Goal: Information Seeking & Learning: Learn about a topic

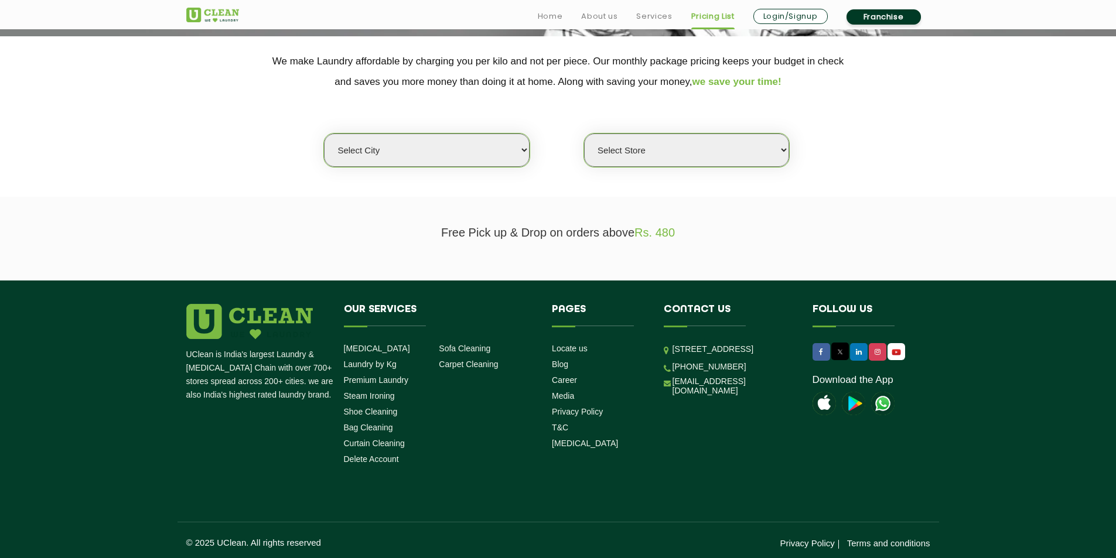
scroll to position [237, 0]
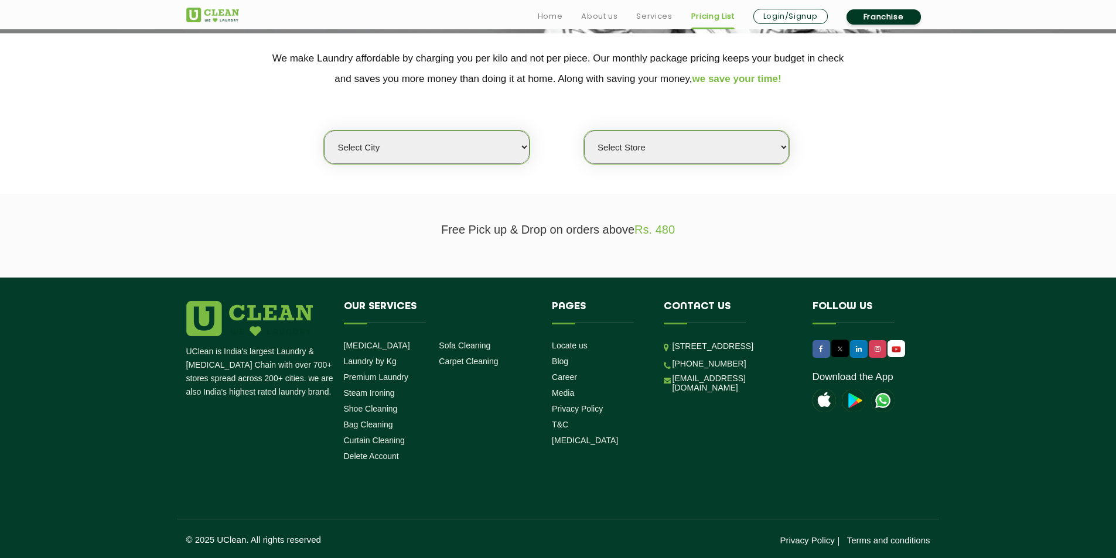
click at [505, 145] on select "Select city [GEOGRAPHIC_DATA] [GEOGRAPHIC_DATA] [GEOGRAPHIC_DATA] [GEOGRAPHIC_D…" at bounding box center [426, 147] width 205 height 33
select select "1"
click at [324, 131] on select "Select city [GEOGRAPHIC_DATA] [GEOGRAPHIC_DATA] [GEOGRAPHIC_DATA] [GEOGRAPHIC_D…" at bounding box center [426, 147] width 205 height 33
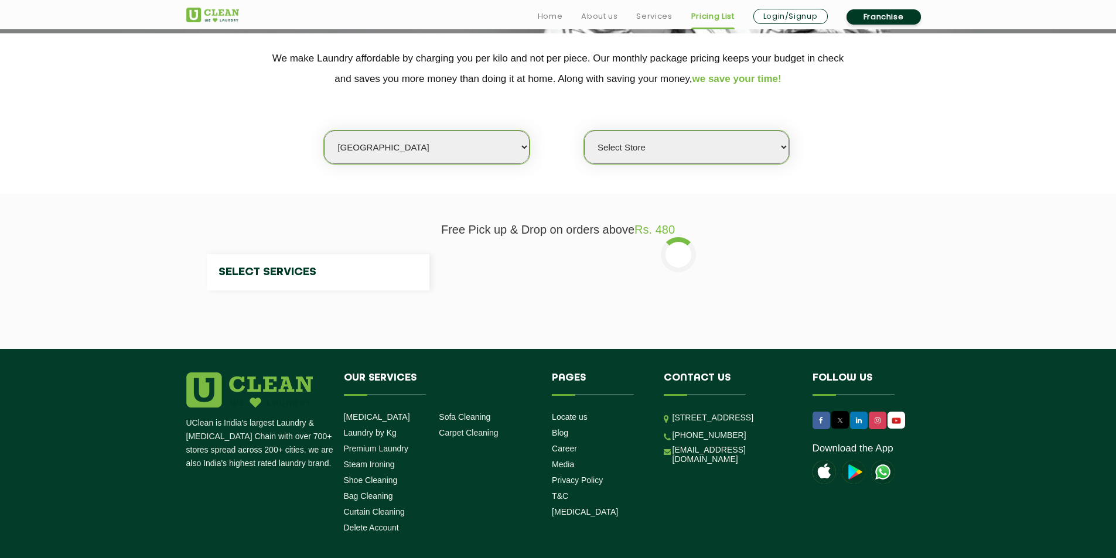
select select "0"
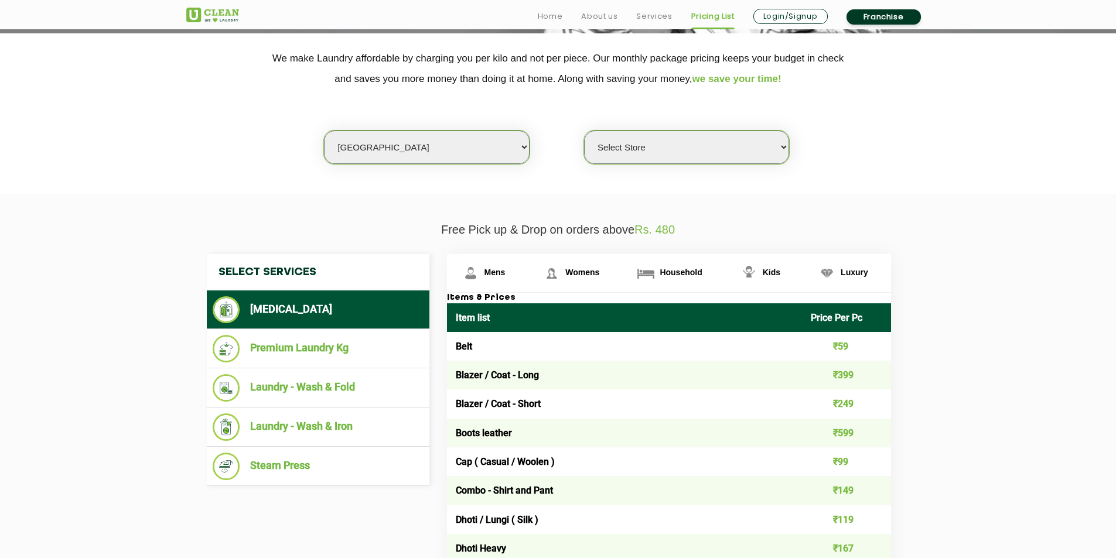
click at [674, 153] on select "Select Store [GEOGRAPHIC_DATA] [GEOGRAPHIC_DATA] 2 [GEOGRAPHIC_DATA] [PERSON_NA…" at bounding box center [686, 147] width 205 height 33
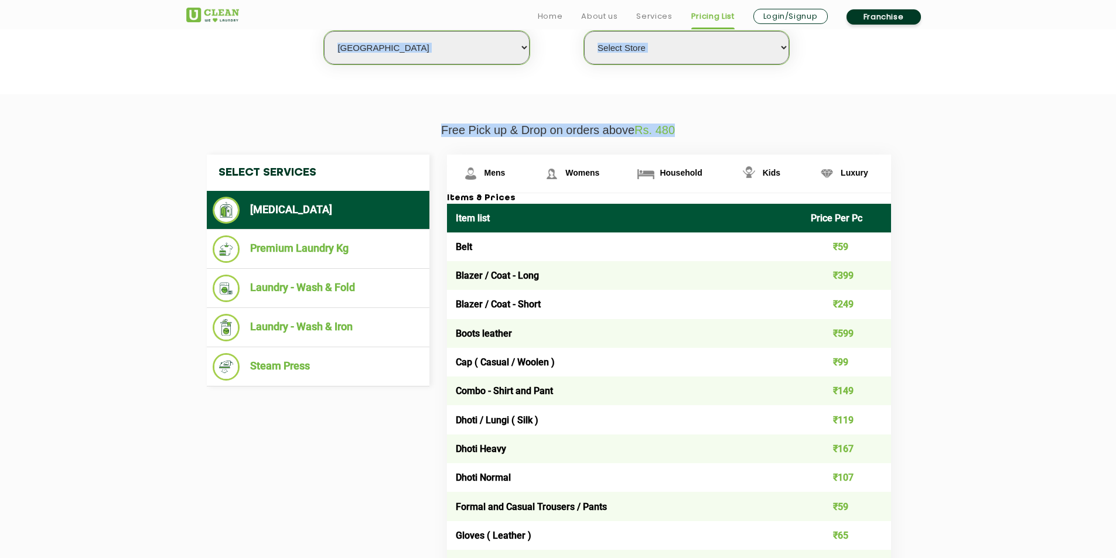
scroll to position [354, 0]
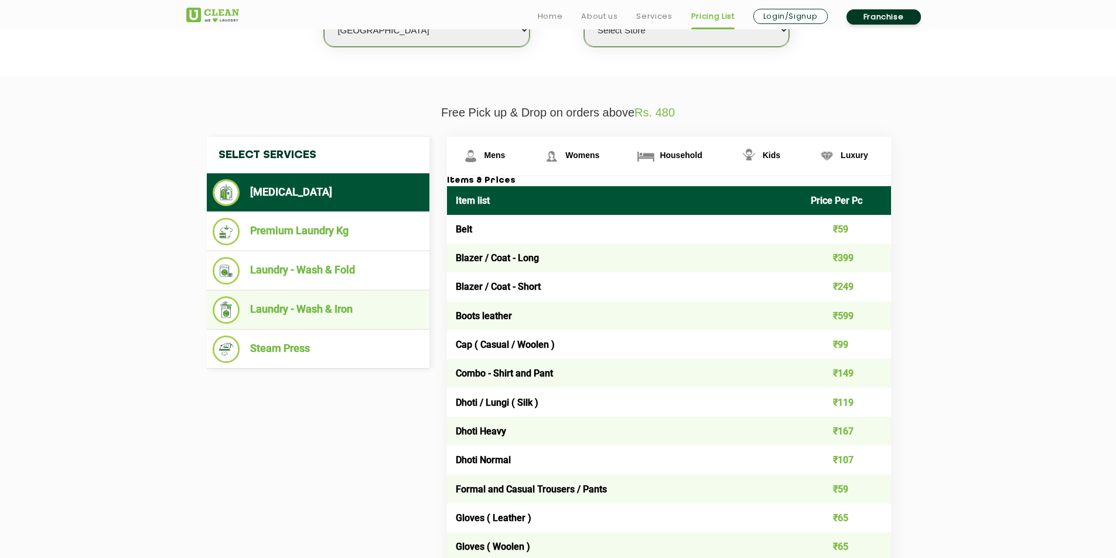
click at [383, 313] on li "Laundry - Wash & Iron" at bounding box center [318, 310] width 211 height 28
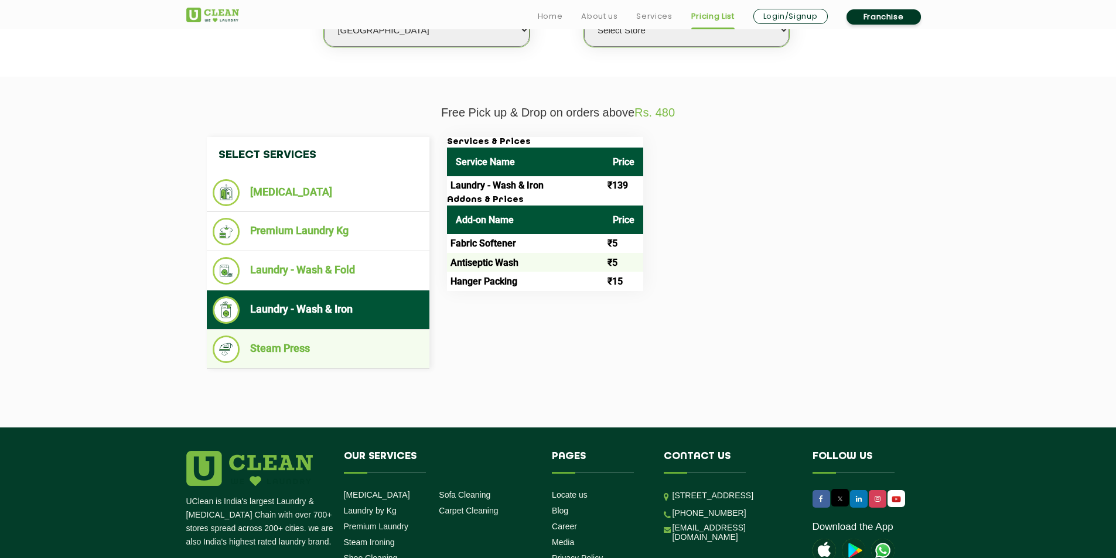
click at [362, 342] on li "Steam Press" at bounding box center [318, 350] width 211 height 28
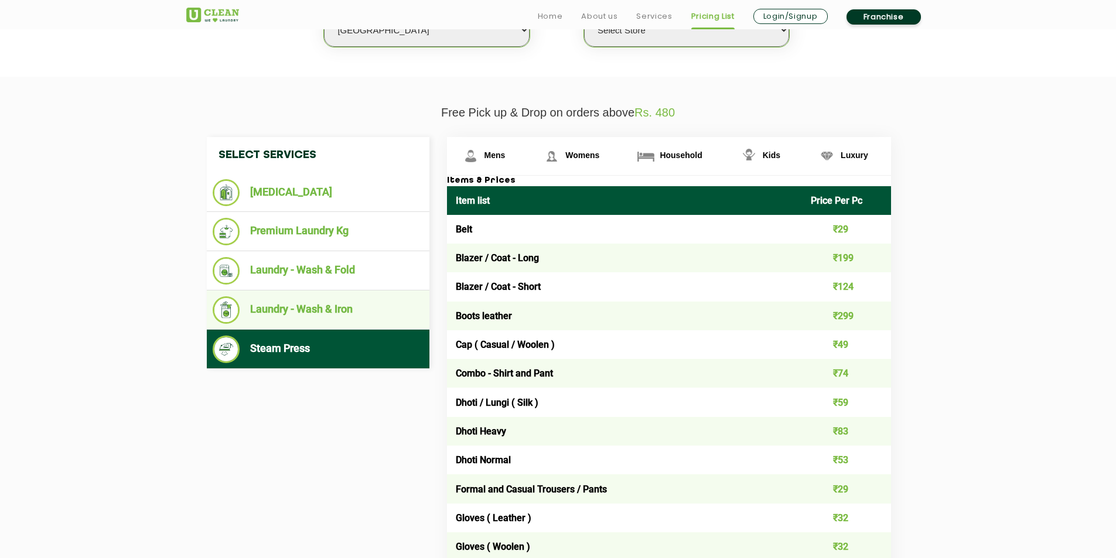
click at [367, 307] on li "Laundry - Wash & Iron" at bounding box center [318, 310] width 211 height 28
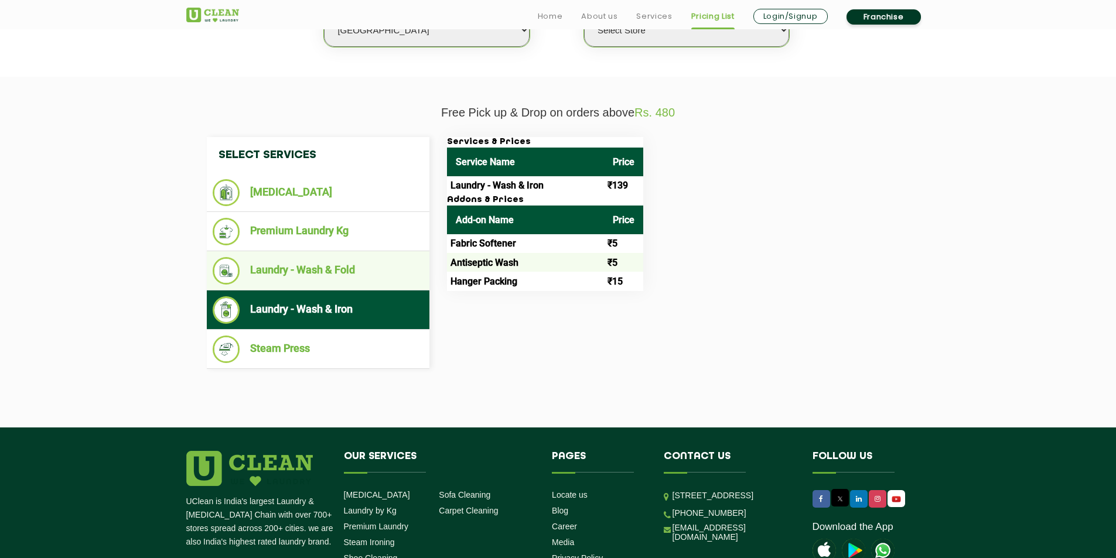
click at [376, 269] on li "Laundry - Wash & Fold" at bounding box center [318, 271] width 211 height 28
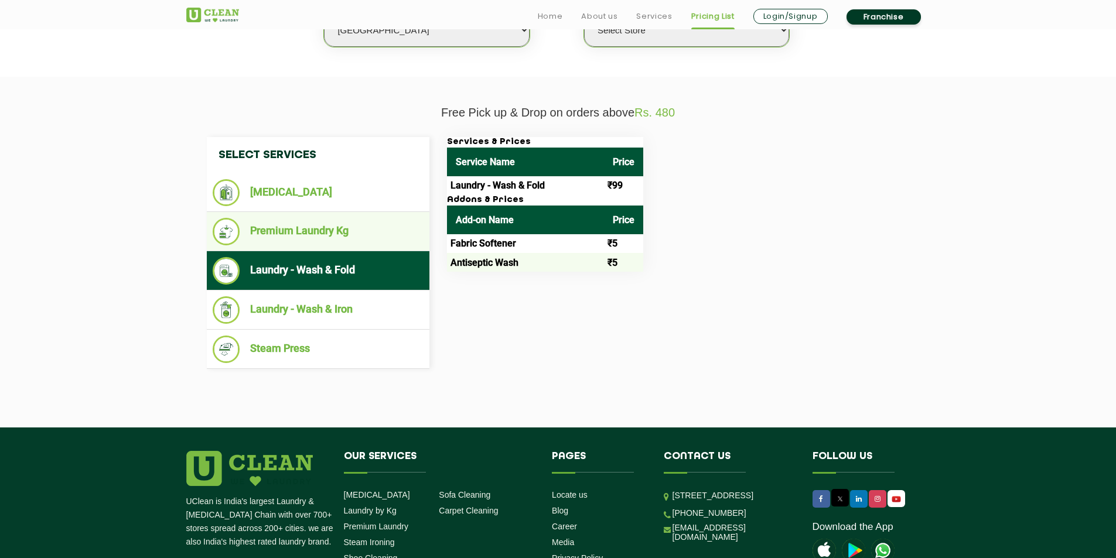
click at [357, 218] on li "Premium Laundry Kg" at bounding box center [318, 232] width 211 height 28
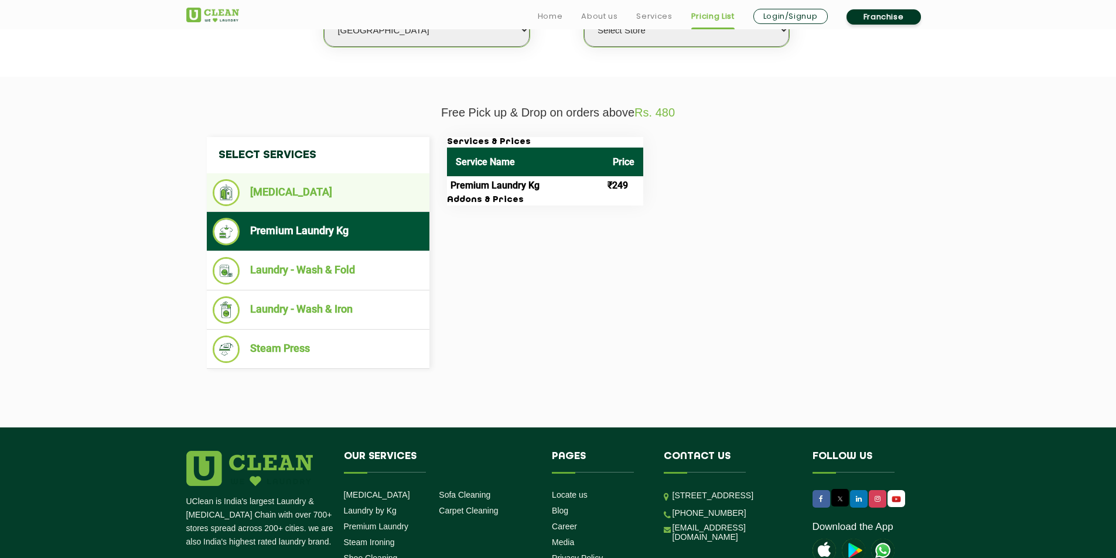
click at [368, 180] on li "[MEDICAL_DATA]" at bounding box center [318, 192] width 211 height 27
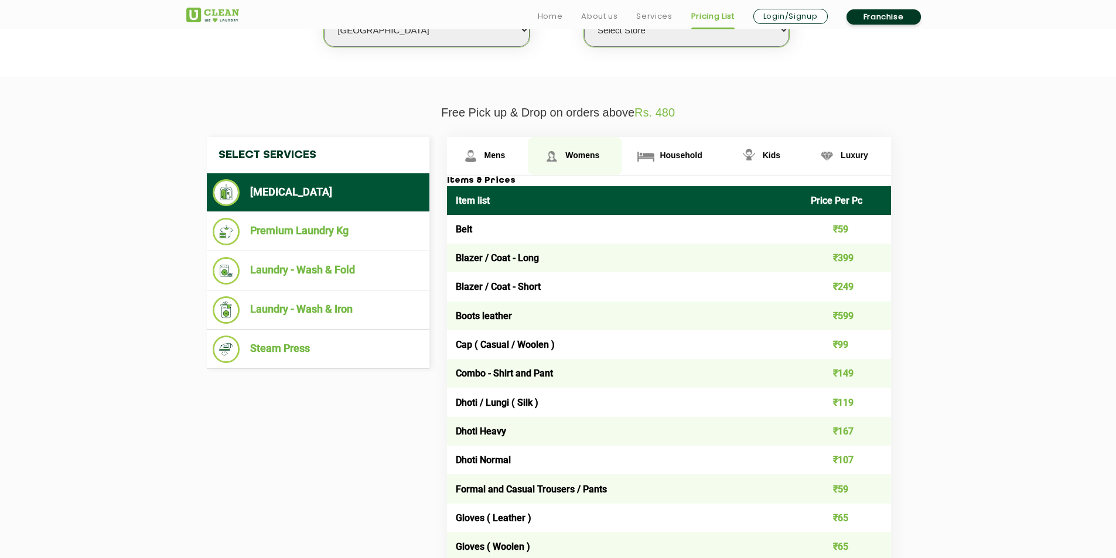
click at [585, 158] on span "Womens" at bounding box center [582, 155] width 34 height 9
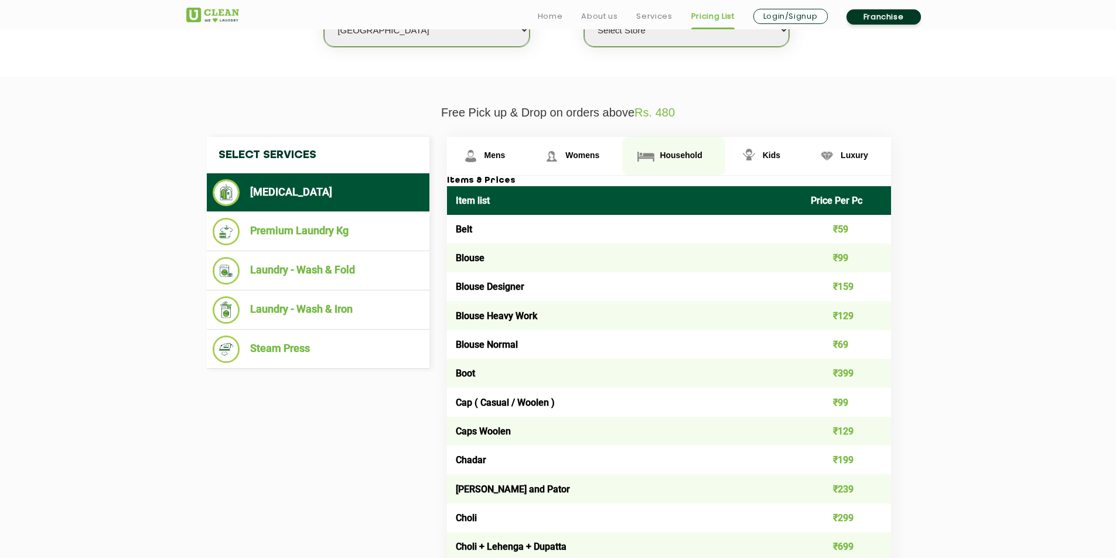
click at [647, 160] on img at bounding box center [645, 156] width 20 height 20
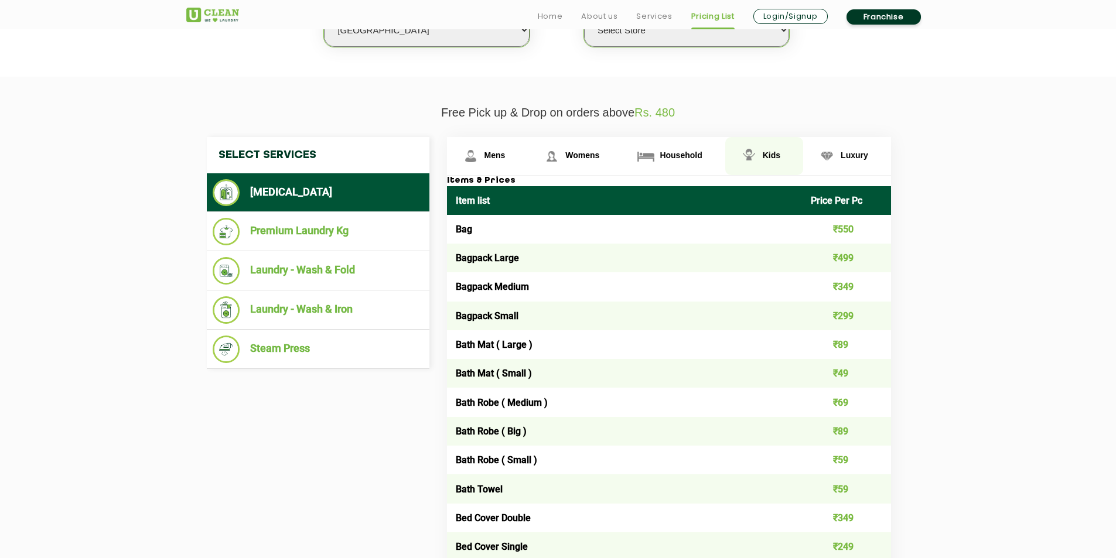
click at [736, 155] on link "Kids" at bounding box center [764, 156] width 78 height 38
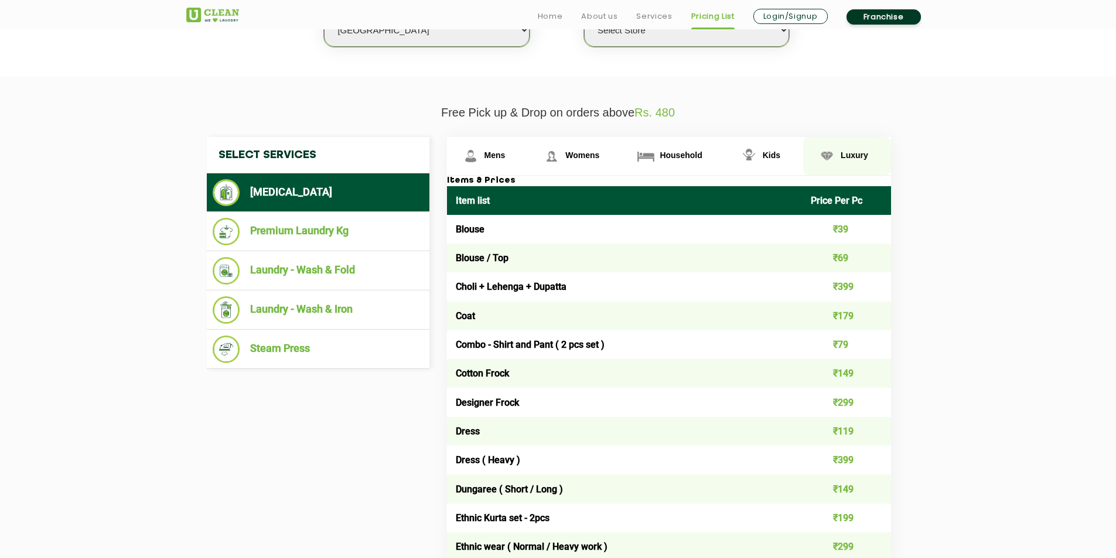
click at [823, 156] on img at bounding box center [826, 156] width 20 height 20
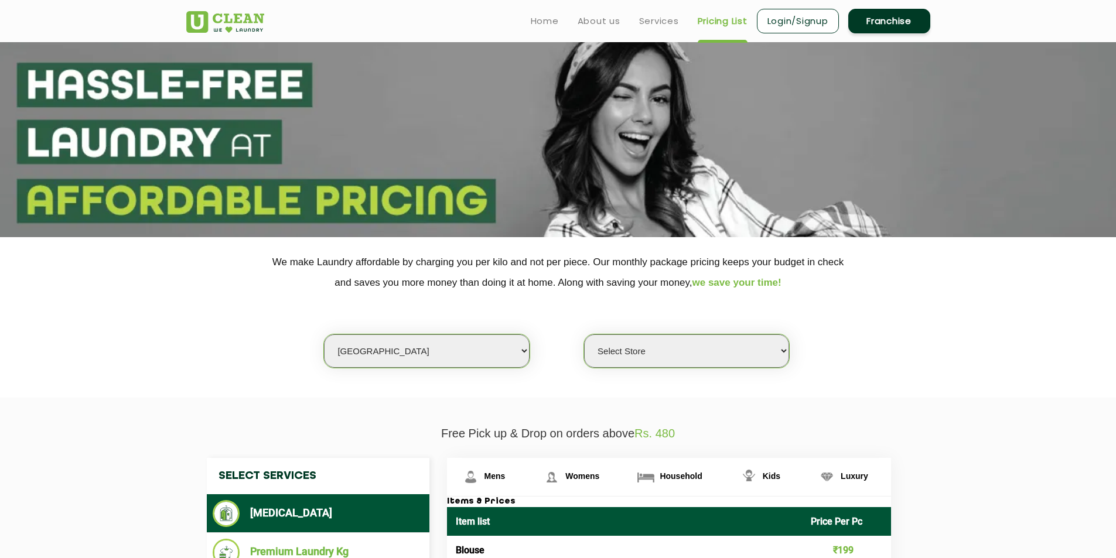
scroll to position [0, 0]
